Goal: Transaction & Acquisition: Register for event/course

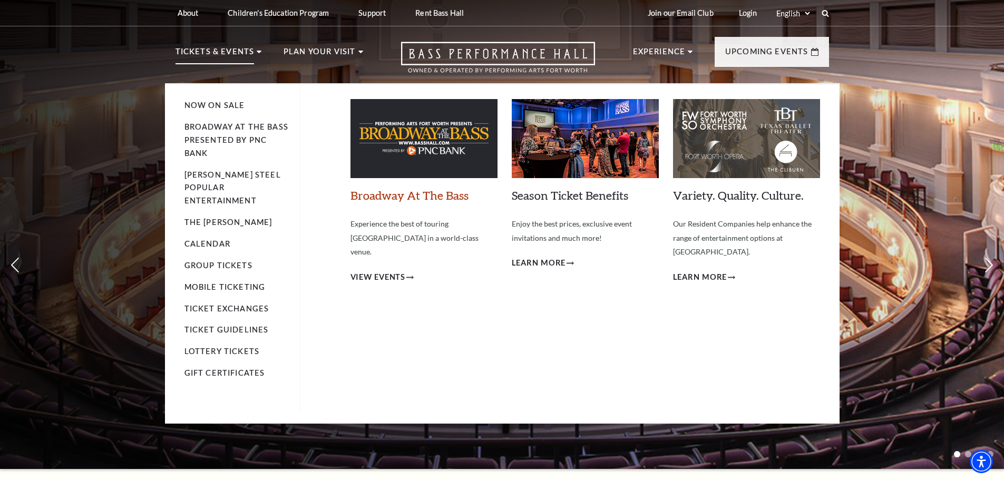
click at [395, 196] on link "Broadway At The Bass" at bounding box center [410, 195] width 118 height 14
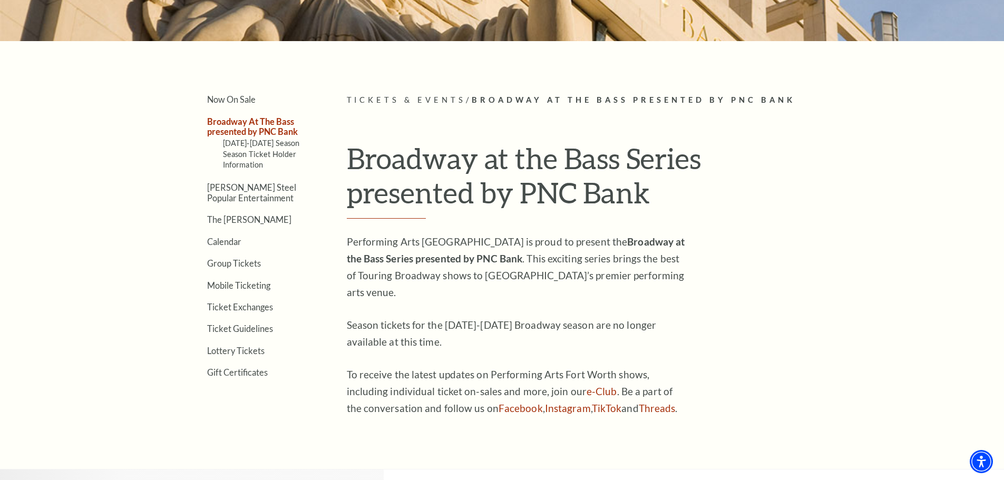
scroll to position [264, 0]
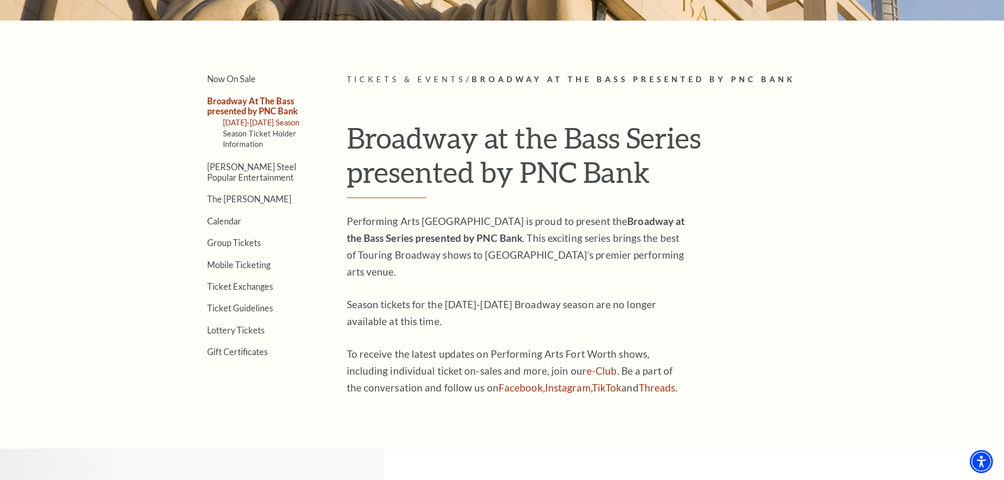
click at [268, 121] on link "[DATE]-[DATE] Season" at bounding box center [261, 122] width 77 height 9
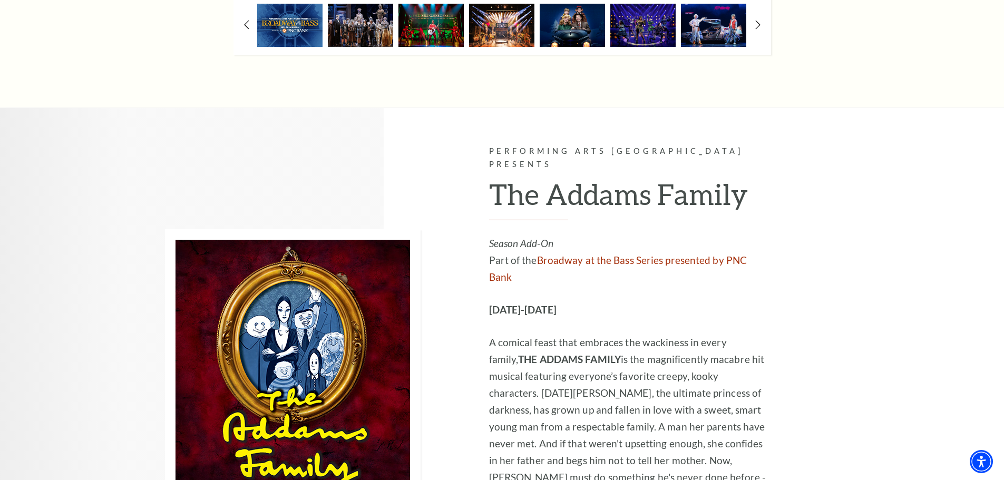
scroll to position [1160, 0]
